Goal: Task Accomplishment & Management: Complete application form

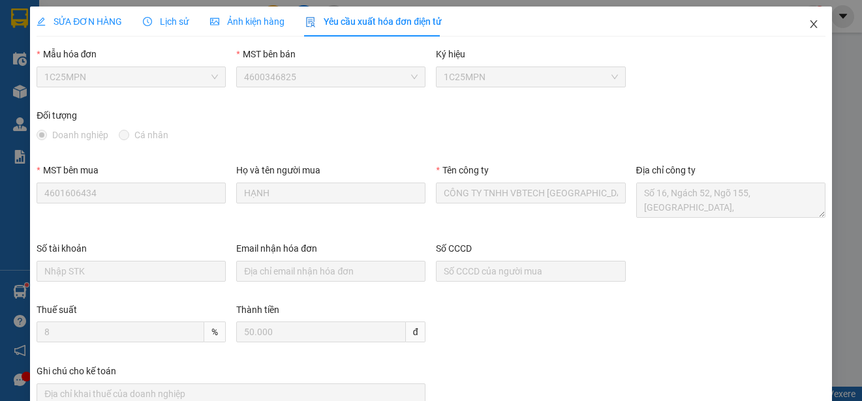
click at [809, 25] on icon "close" at bounding box center [814, 24] width 10 height 10
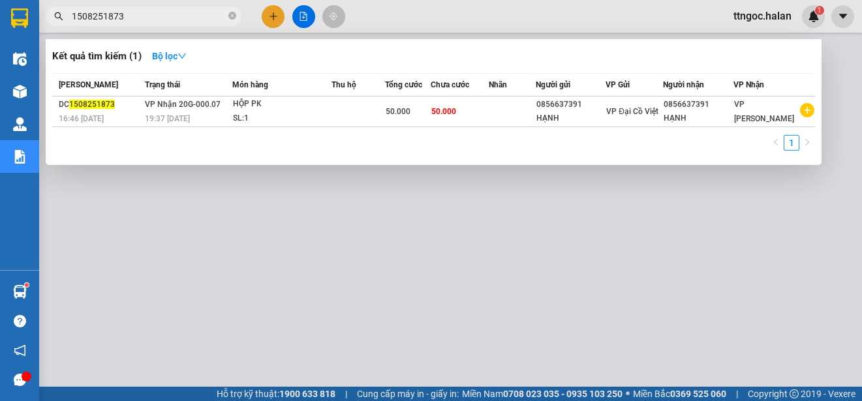
click at [124, 12] on input "1508251873" at bounding box center [149, 16] width 154 height 14
drag, startPoint x: 124, startPoint y: 12, endPoint x: 108, endPoint y: 14, distance: 16.4
click at [108, 14] on input "1508251873" at bounding box center [149, 16] width 154 height 14
click at [124, 19] on input "1508251873" at bounding box center [149, 16] width 154 height 14
drag, startPoint x: 125, startPoint y: 18, endPoint x: 104, endPoint y: 16, distance: 21.0
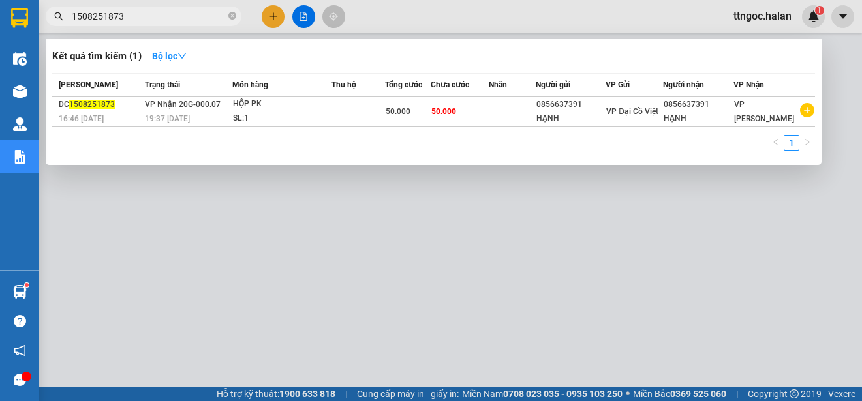
click at [104, 16] on input "1508251873" at bounding box center [149, 16] width 154 height 14
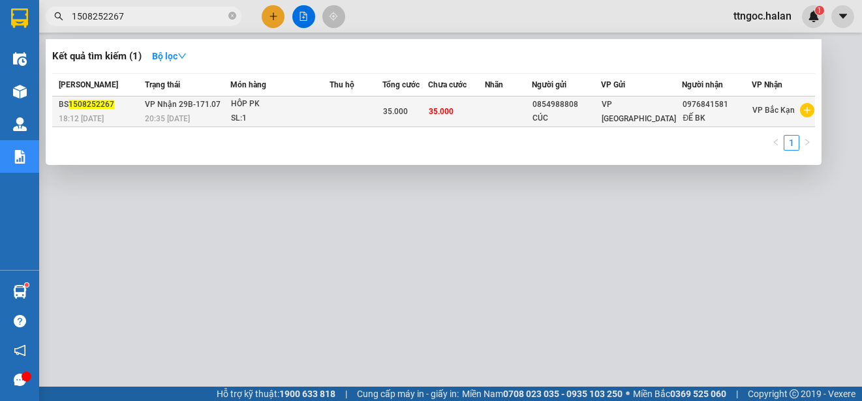
type input "1508252267"
click at [113, 106] on div "BS 1508252267" at bounding box center [100, 105] width 82 height 14
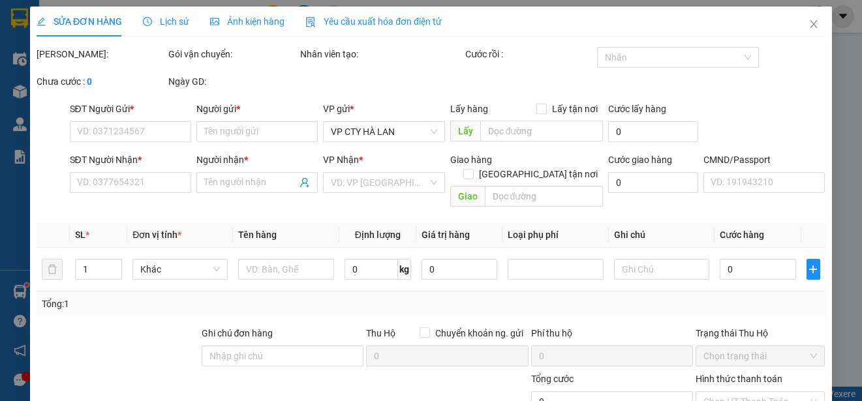
type input "0854988808"
type input "CÚC"
type input "0976841581"
type input "ĐẾ BK"
type input "35.000"
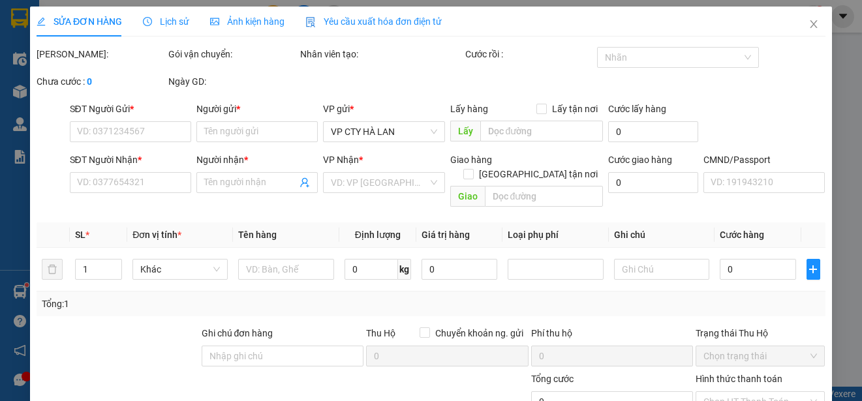
type input "35.000"
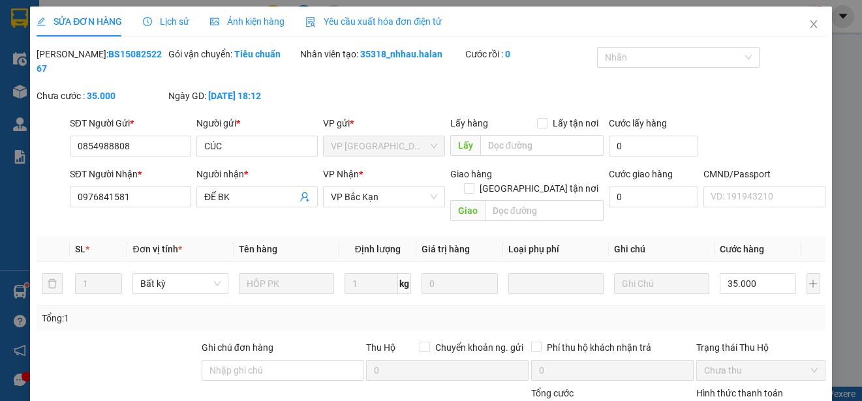
click at [374, 23] on span "Yêu cầu xuất hóa đơn điện tử" at bounding box center [374, 21] width 136 height 10
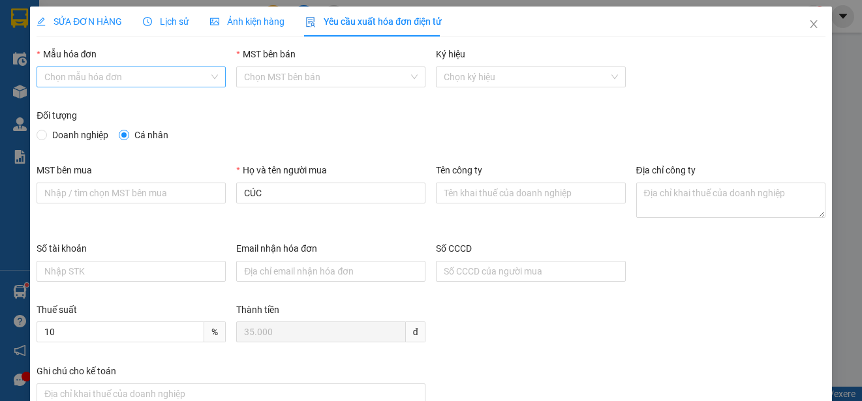
click at [131, 84] on input "Mẫu hóa đơn" at bounding box center [126, 77] width 165 height 20
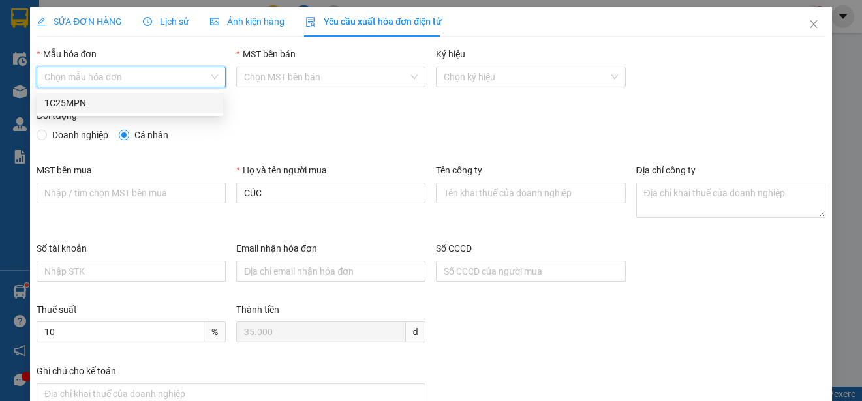
click at [75, 108] on div "1C25MPN" at bounding box center [129, 103] width 171 height 14
type input "8"
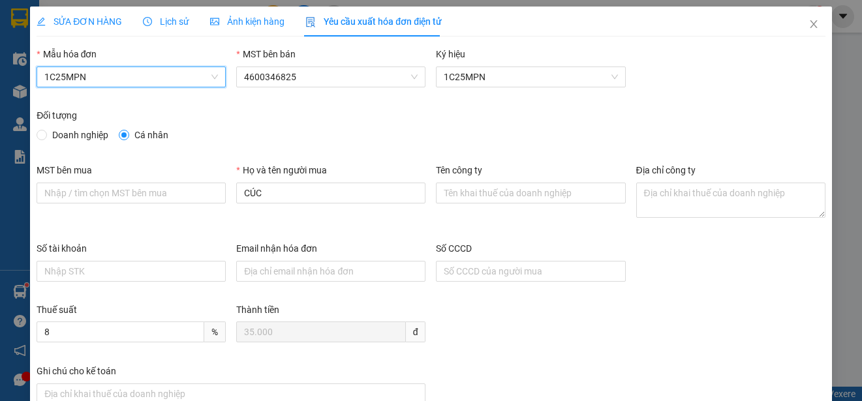
click at [50, 132] on span "Doanh nghiệp" at bounding box center [80, 135] width 67 height 14
click at [46, 132] on input "Doanh nghiệp" at bounding box center [41, 134] width 9 height 9
radio input "true"
radio input "false"
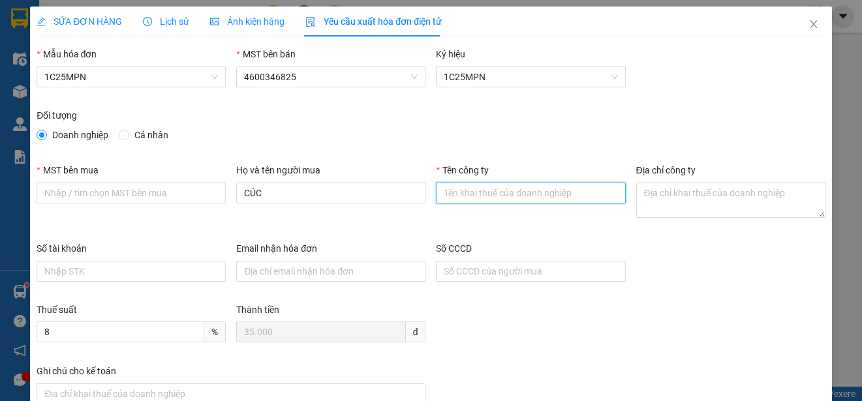
paste input "CÔNG TY TNHH THÁI HOÀNG NGÂN"
type input "CÔNG TY TNHH THÁI HOÀNG NGÂN"
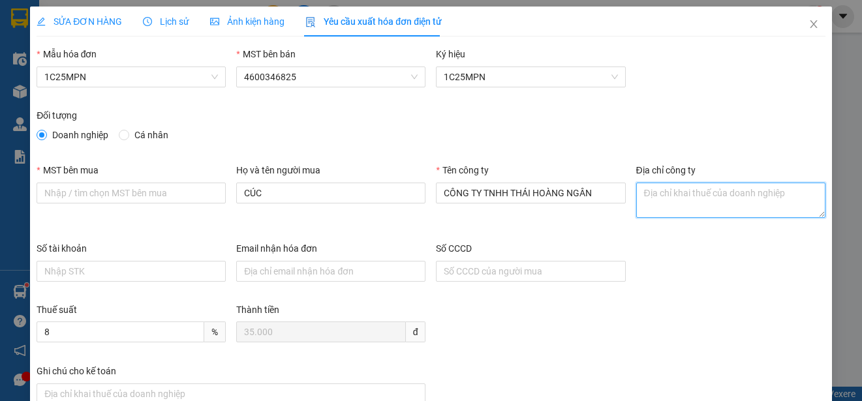
paste textarea "[STREET_ADDRESS]"
type textarea "[STREET_ADDRESS]"
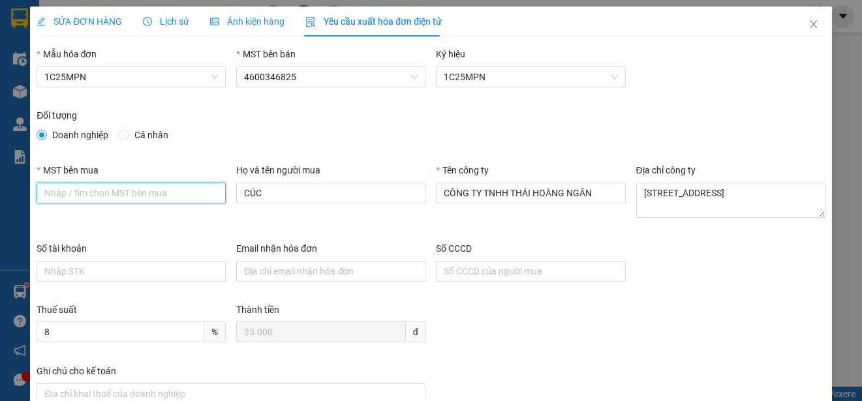
paste input "4601599699"
click at [46, 196] on input "4601599699" at bounding box center [131, 193] width 189 height 21
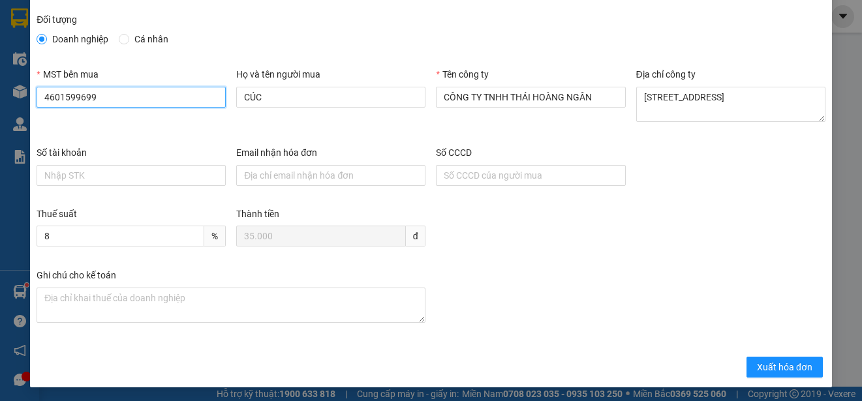
scroll to position [98, 0]
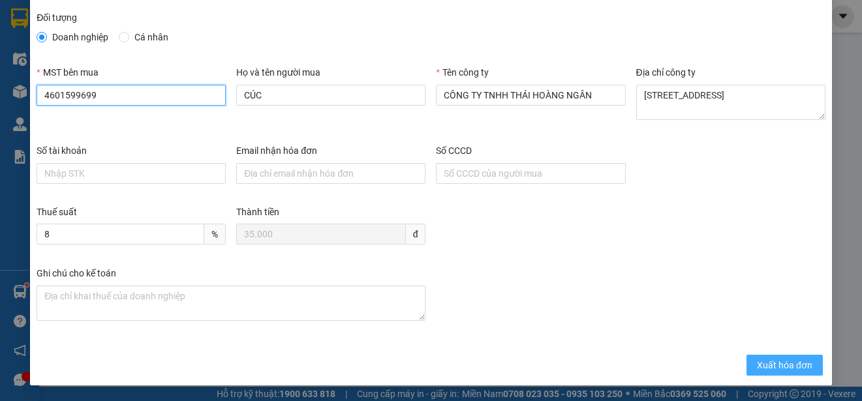
type input "4601599699"
click at [757, 367] on span "Xuất hóa đơn" at bounding box center [784, 365] width 55 height 14
